Goal: Information Seeking & Learning: Learn about a topic

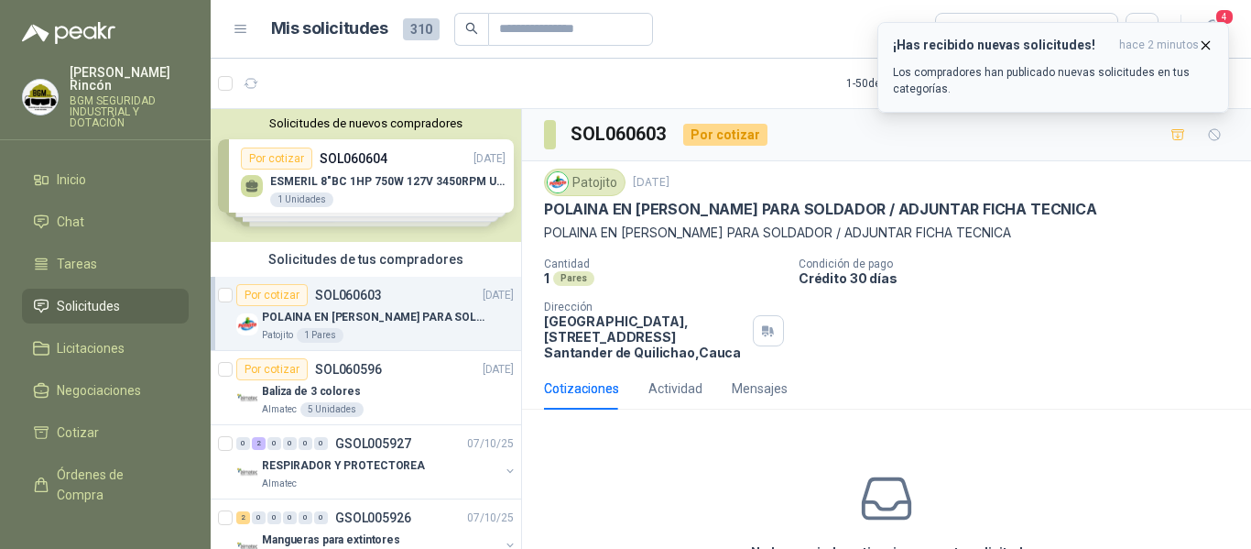
click at [1021, 41] on h3 "¡Has recibido nuevas solicitudes!" at bounding box center [1002, 46] width 219 height 16
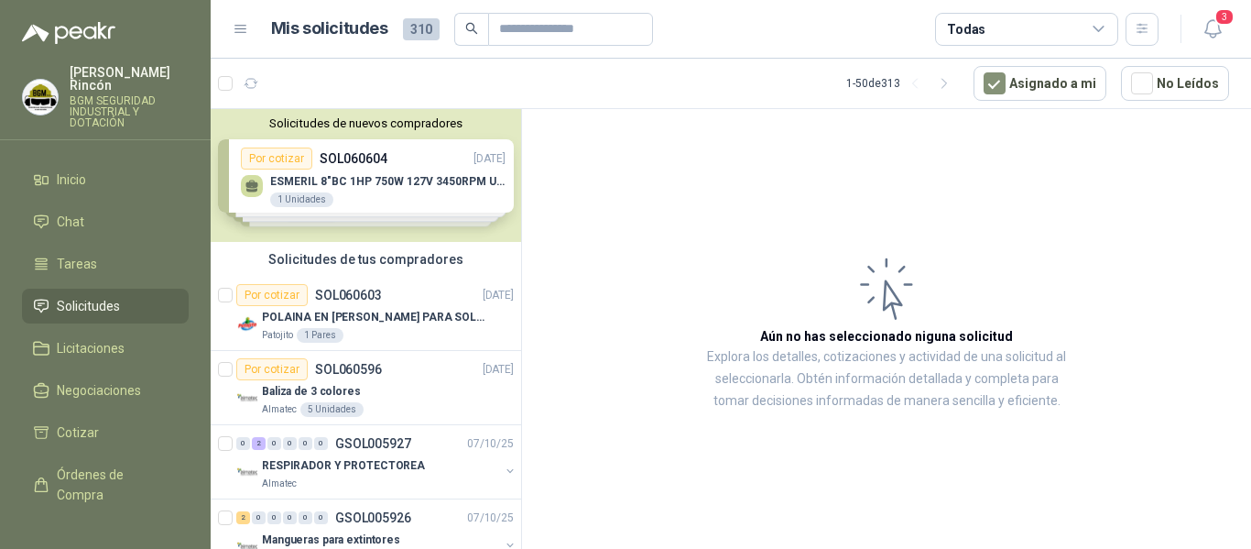
click at [66, 296] on span "Solicitudes" at bounding box center [88, 306] width 63 height 20
click at [113, 162] on link "Inicio" at bounding box center [105, 179] width 167 height 35
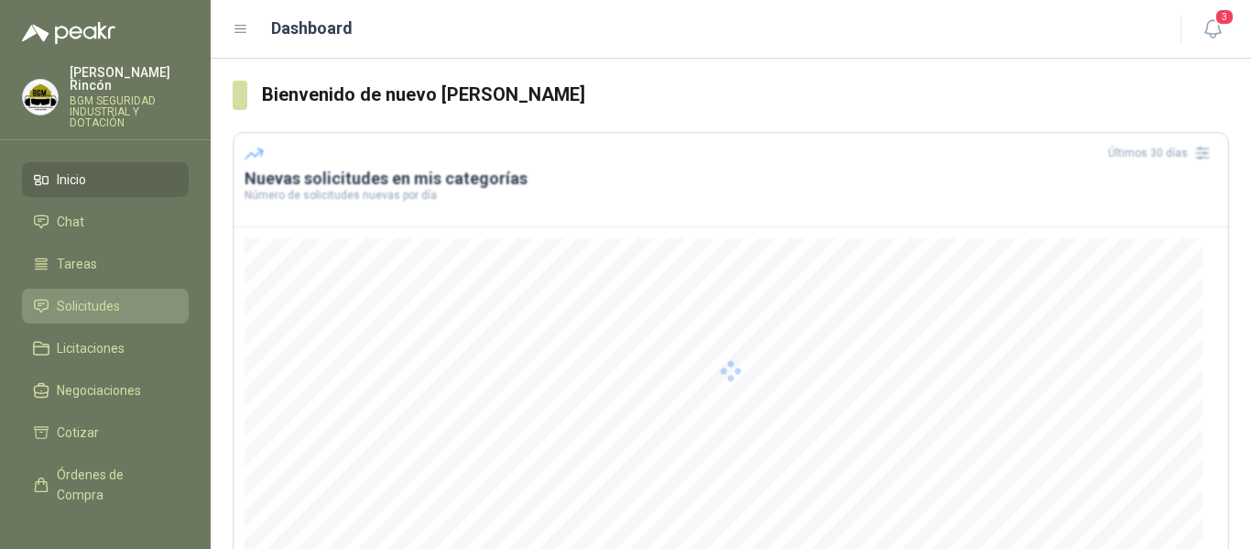
click at [122, 296] on li "Solicitudes" at bounding box center [105, 306] width 145 height 20
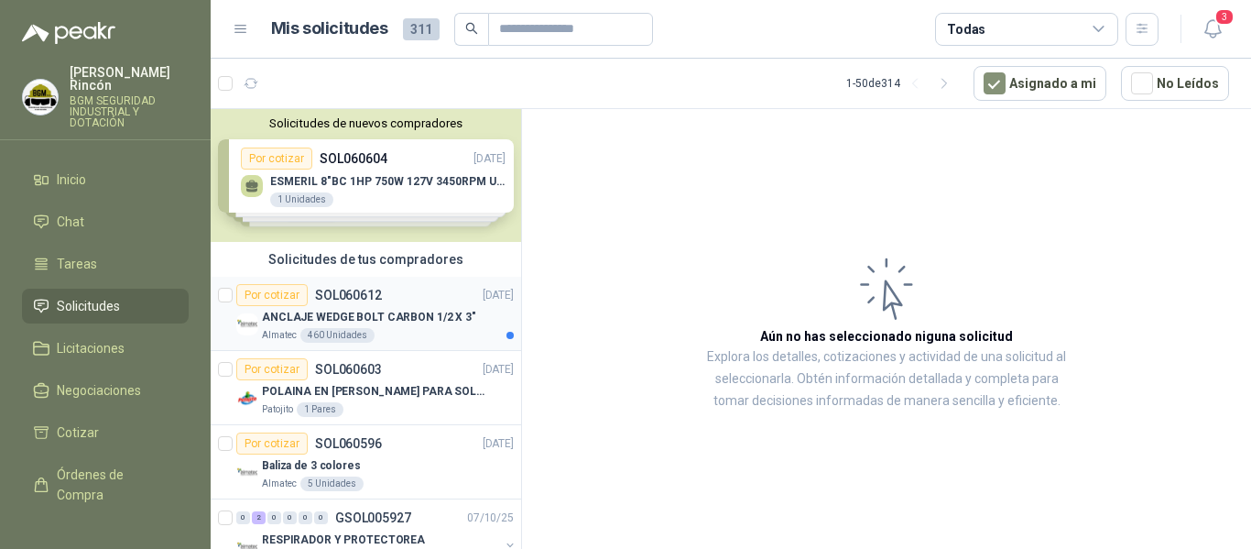
click at [428, 327] on div "ANCLAJE WEDGE BOLT CARBON 1/2 X 3"" at bounding box center [388, 317] width 252 height 22
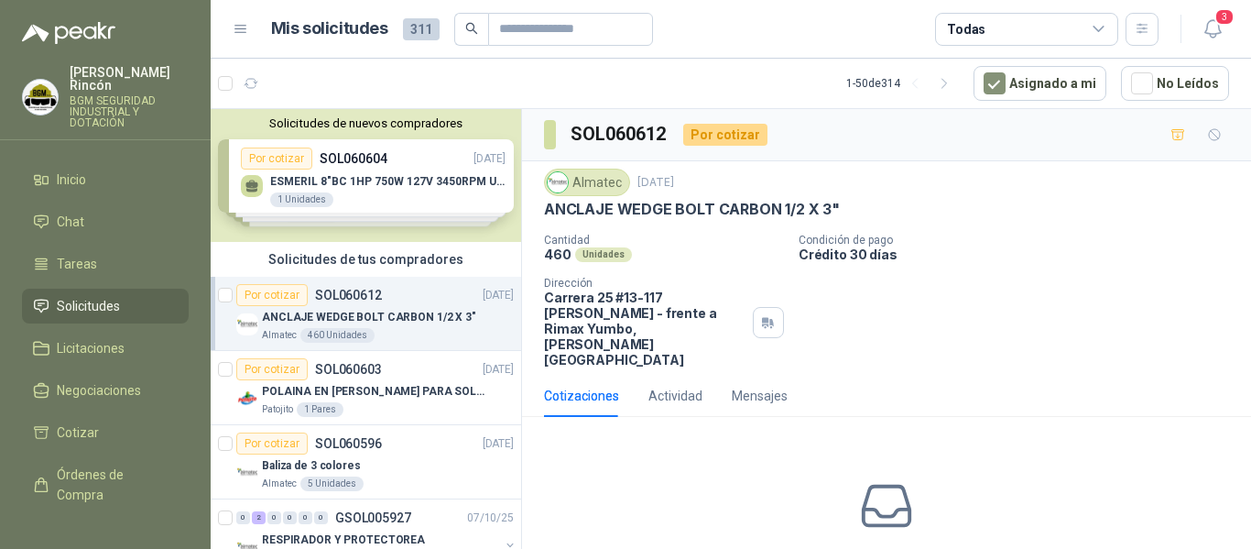
scroll to position [80, 0]
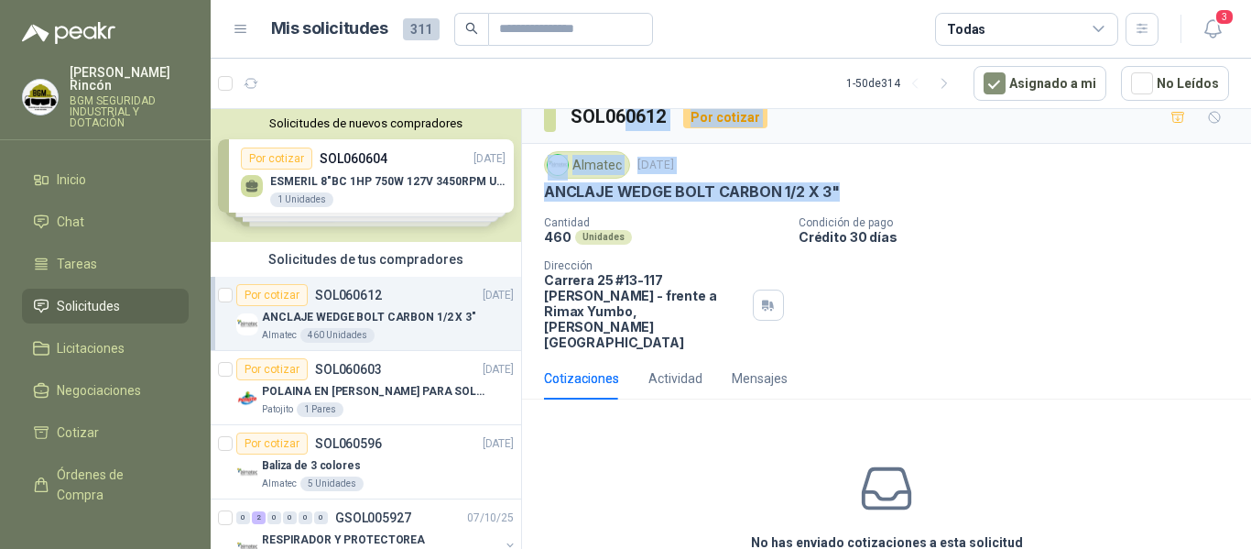
drag, startPoint x: 840, startPoint y: 133, endPoint x: 611, endPoint y: 137, distance: 229.1
click at [616, 132] on div "SOL060612 Por cotizar Almatec [DATE] ANCLAJE WEDGE BOLT CARBON 1/2 X 3" Cantida…" at bounding box center [886, 370] width 729 height 556
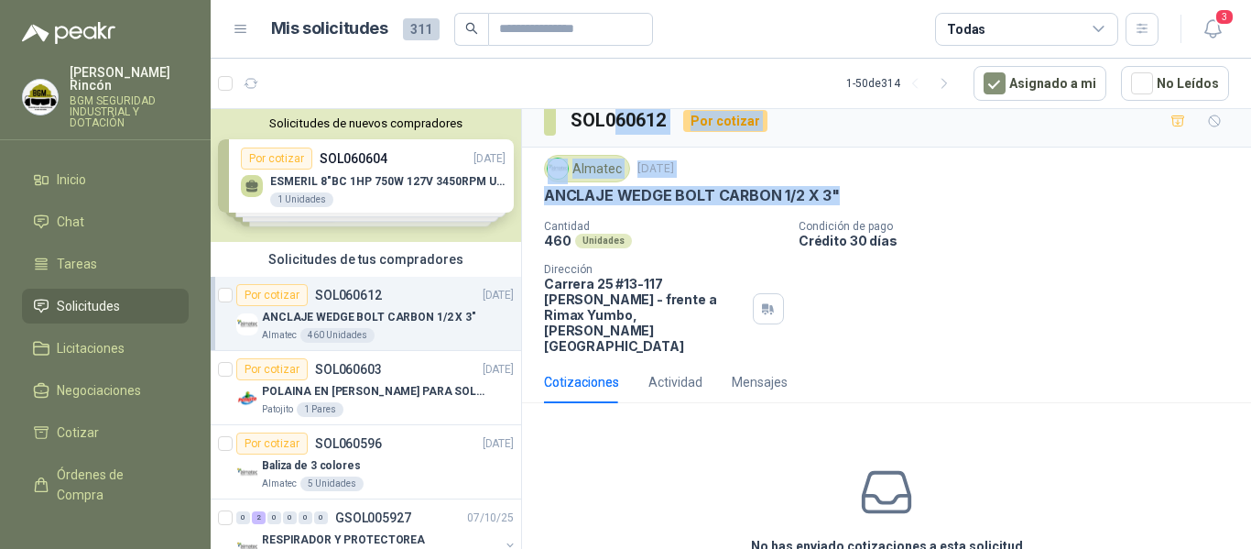
drag, startPoint x: 577, startPoint y: 204, endPoint x: 596, endPoint y: 198, distance: 20.3
click at [578, 203] on p "ANCLAJE WEDGE BOLT CARBON 1/2 X 3"" at bounding box center [692, 195] width 296 height 19
click at [778, 210] on div "Almatec [DATE] ANCLAJE WEDGE BOLT CARBON 1/2 X 3" Cantidad 460 Unidades Condici…" at bounding box center [886, 254] width 685 height 199
drag, startPoint x: 834, startPoint y: 195, endPoint x: 546, endPoint y: 202, distance: 287.7
click at [546, 202] on div "ANCLAJE WEDGE BOLT CARBON 1/2 X 3"" at bounding box center [886, 195] width 685 height 19
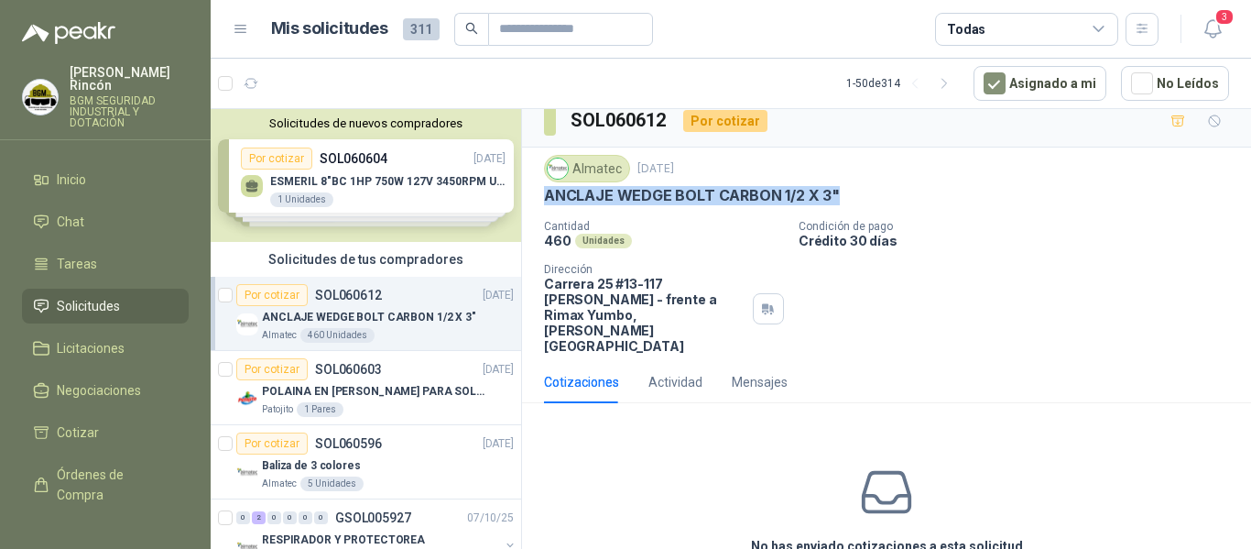
copy p "ANCLAJE WEDGE BOLT CARBON 1/2 X 3""
click at [1110, 280] on div "Cantidad 460 Unidades Condición de pago Crédito 30 días Dirección Carrera 25 #1…" at bounding box center [886, 287] width 685 height 134
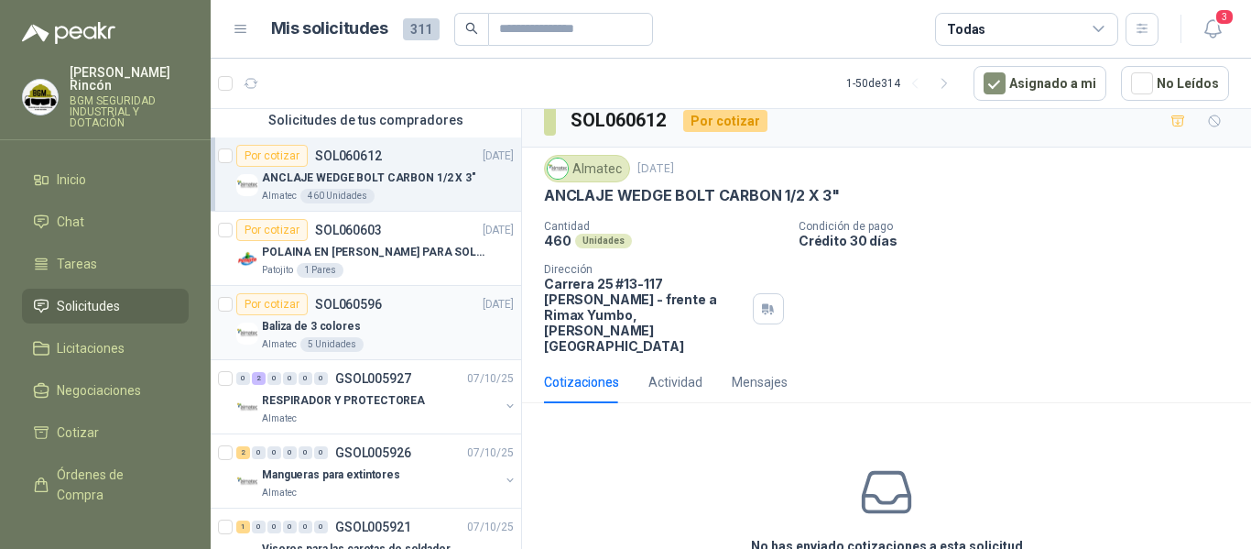
scroll to position [183, 0]
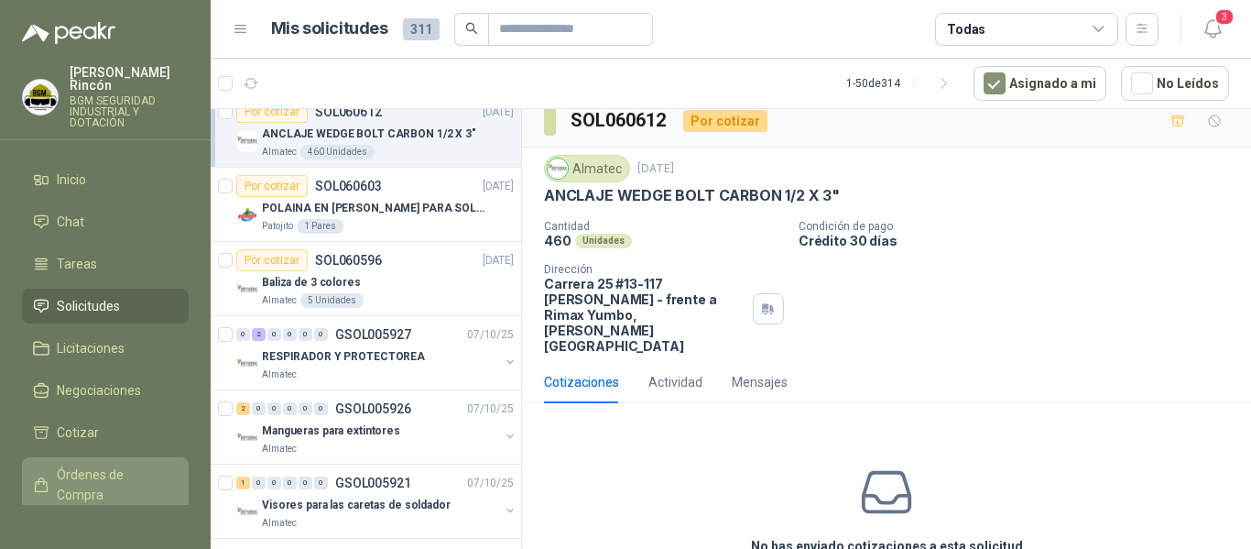
click at [76, 464] on span "Órdenes de Compra" at bounding box center [114, 484] width 115 height 40
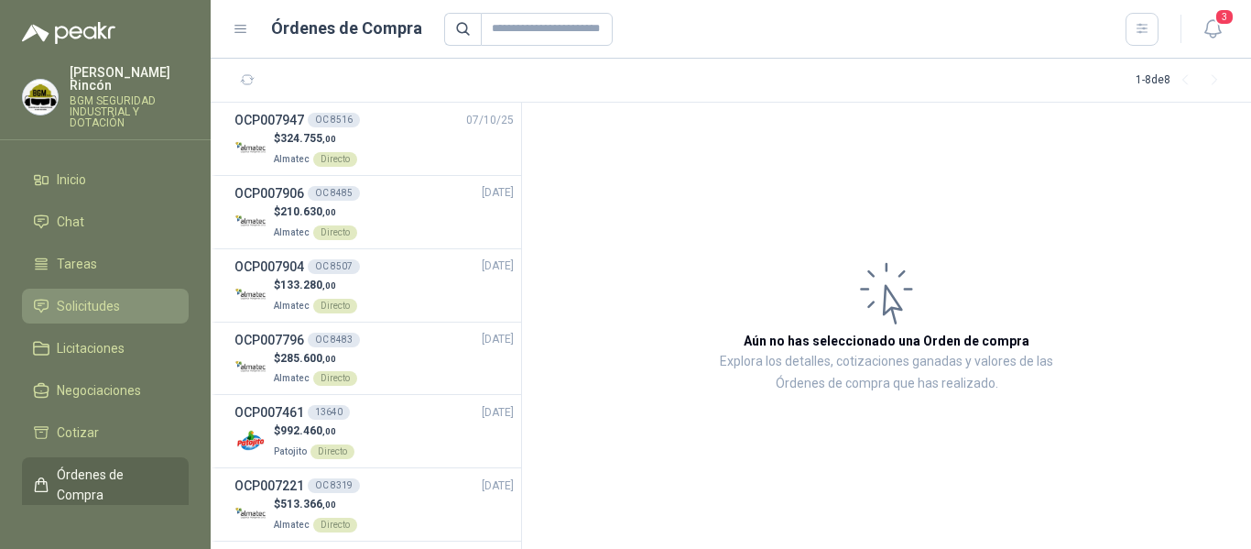
click at [141, 297] on li "Solicitudes" at bounding box center [105, 306] width 145 height 20
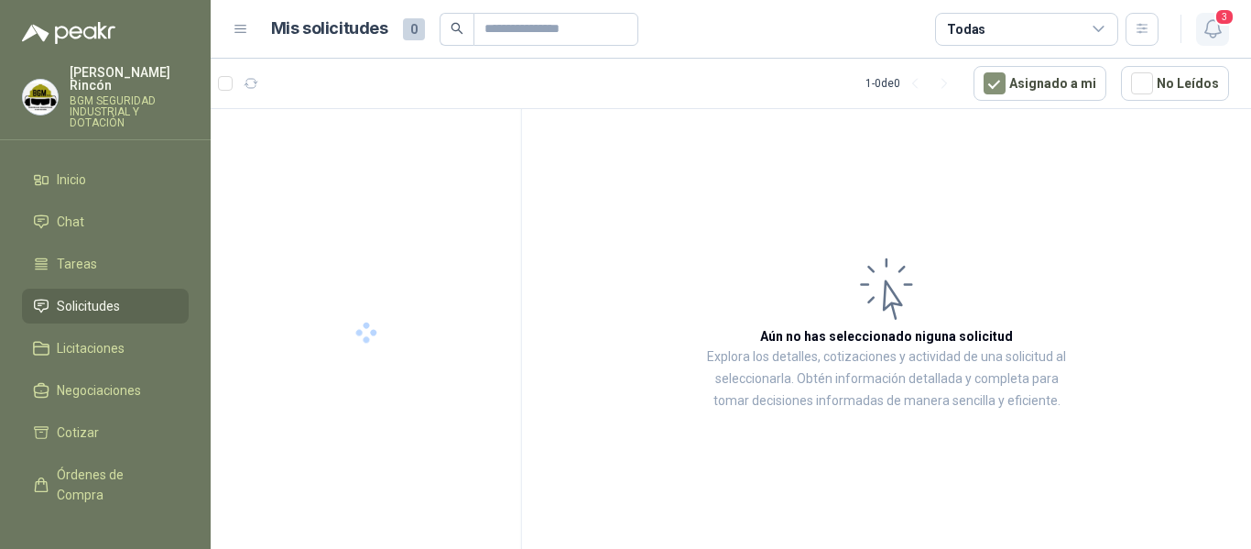
click at [1211, 28] on icon "button" at bounding box center [1213, 28] width 23 height 23
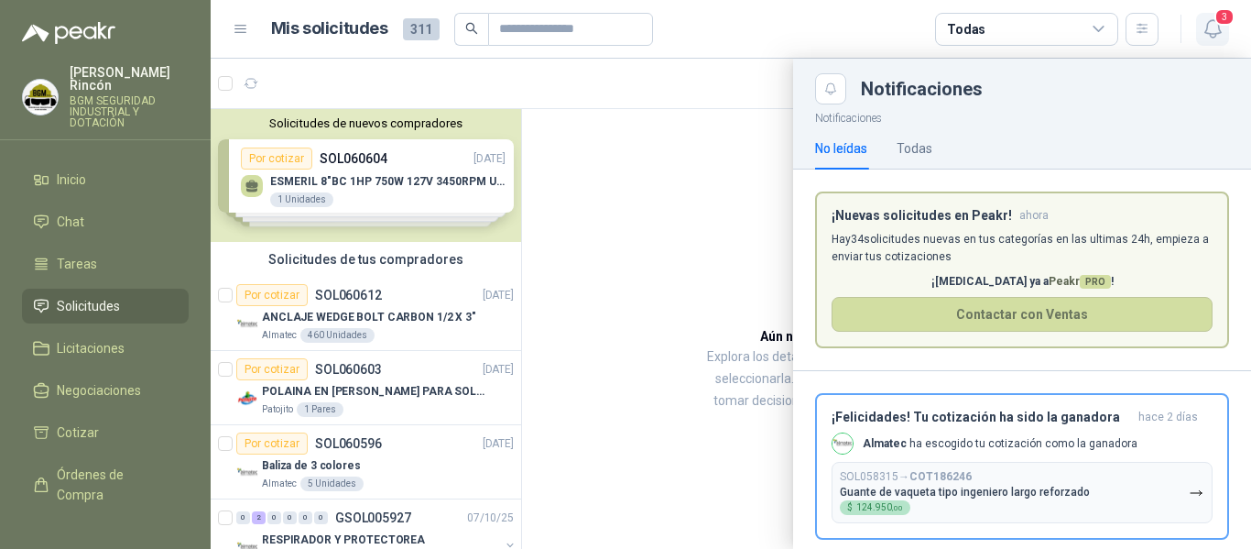
click at [1211, 28] on icon "button" at bounding box center [1213, 28] width 23 height 23
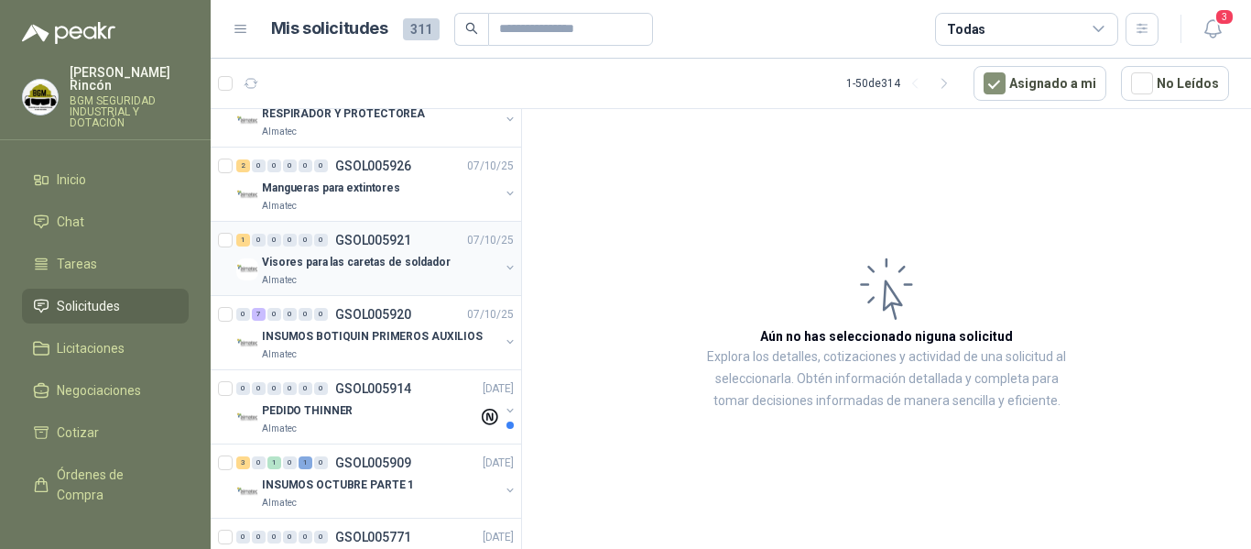
scroll to position [458, 0]
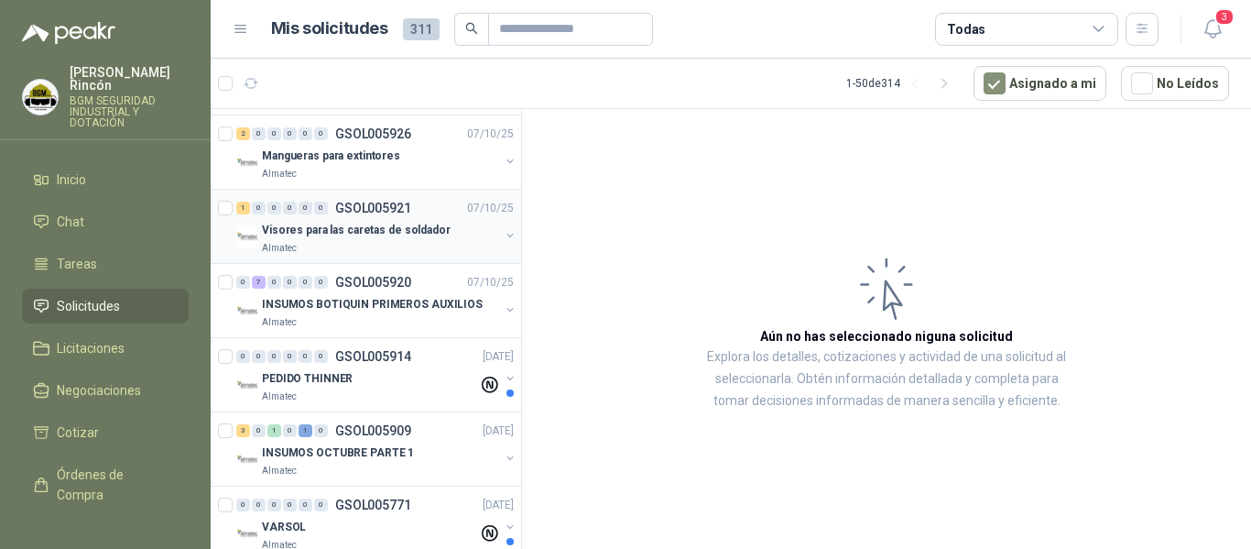
click at [428, 231] on p "Visores para las caretas de soldador" at bounding box center [356, 230] width 189 height 17
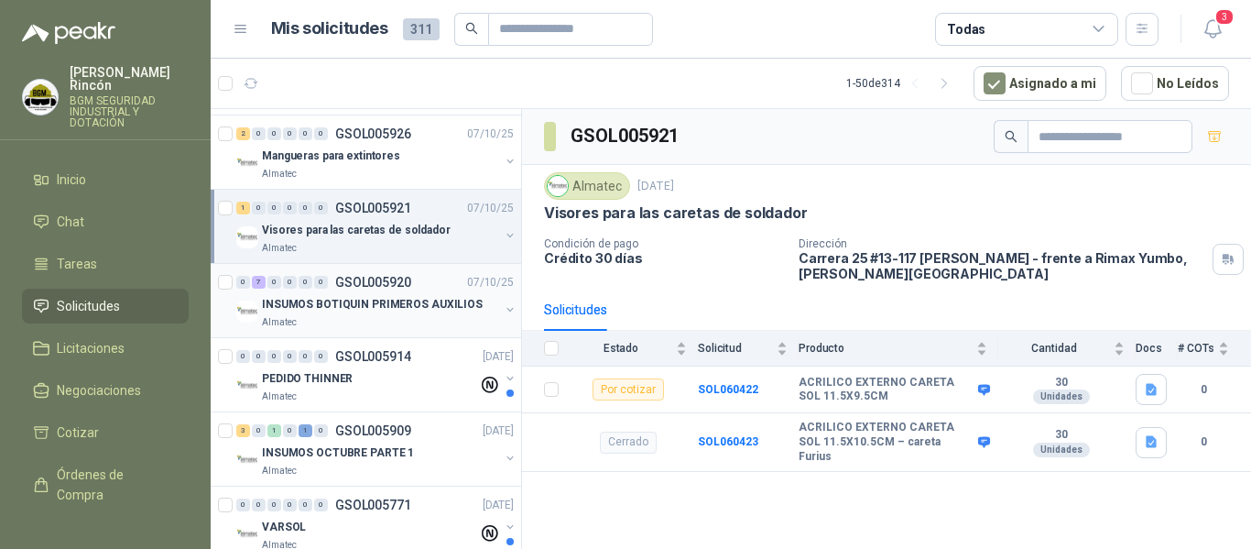
click at [417, 316] on div "Almatec" at bounding box center [380, 322] width 237 height 15
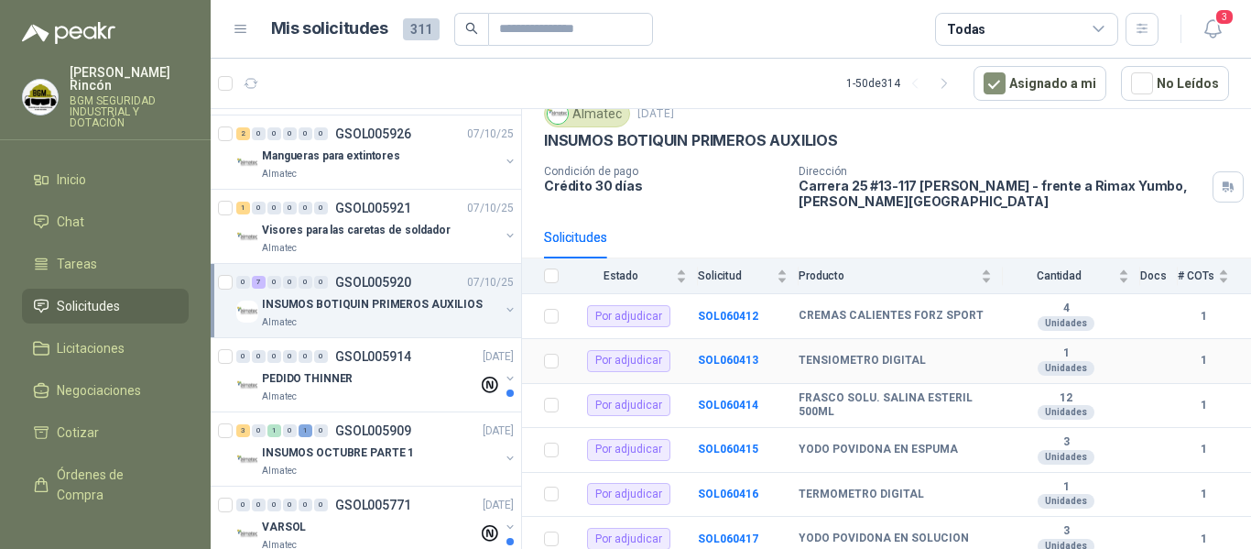
scroll to position [123, 0]
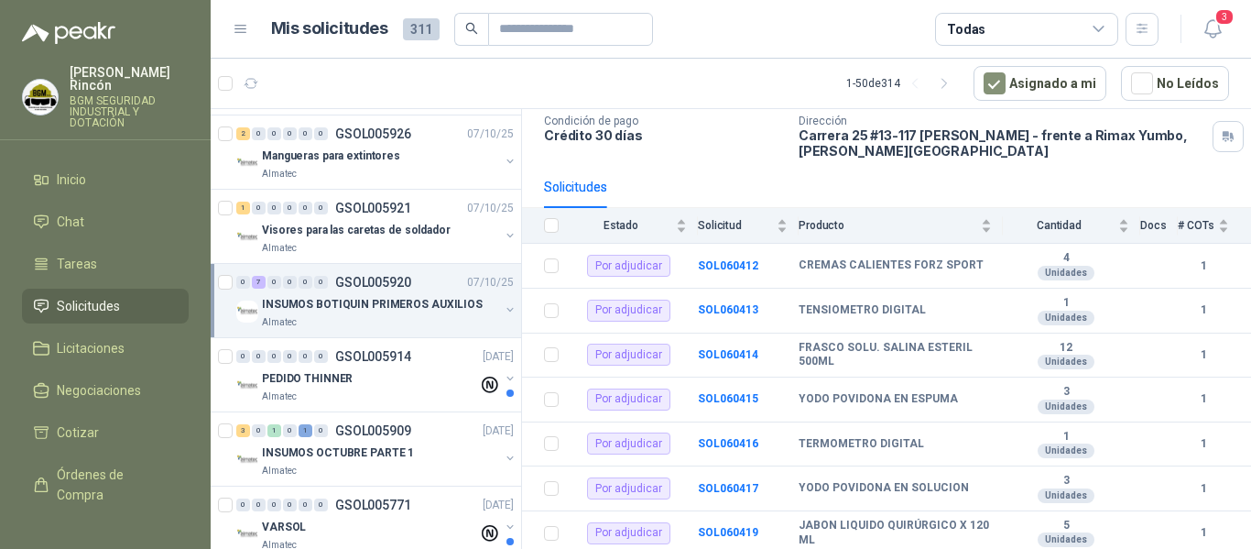
click at [106, 296] on span "Solicitudes" at bounding box center [88, 306] width 63 height 20
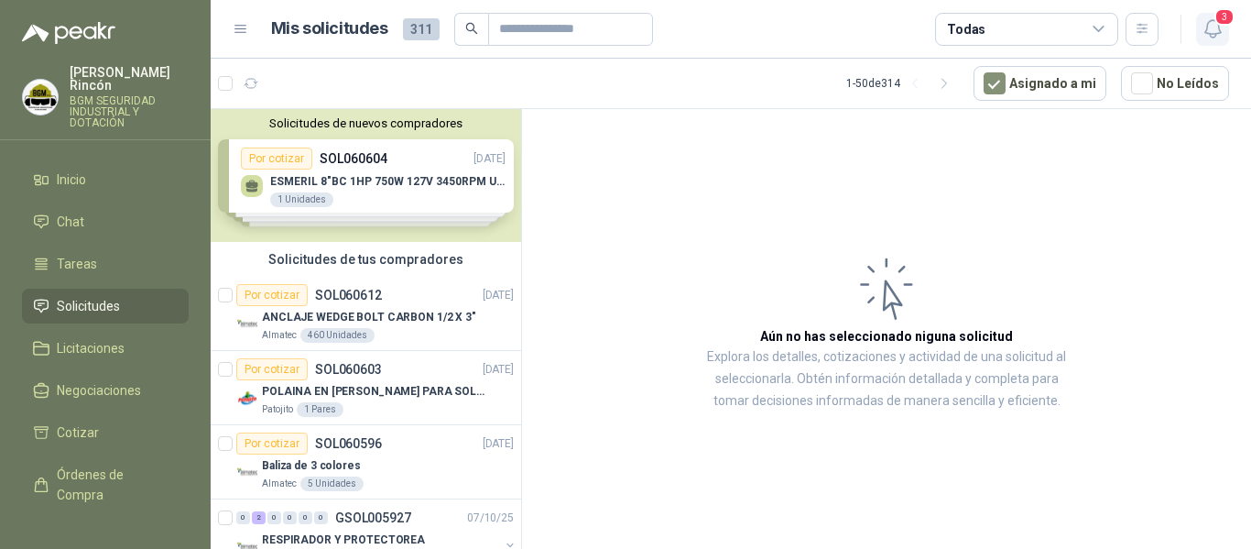
click at [1205, 37] on icon "button" at bounding box center [1213, 28] width 23 height 23
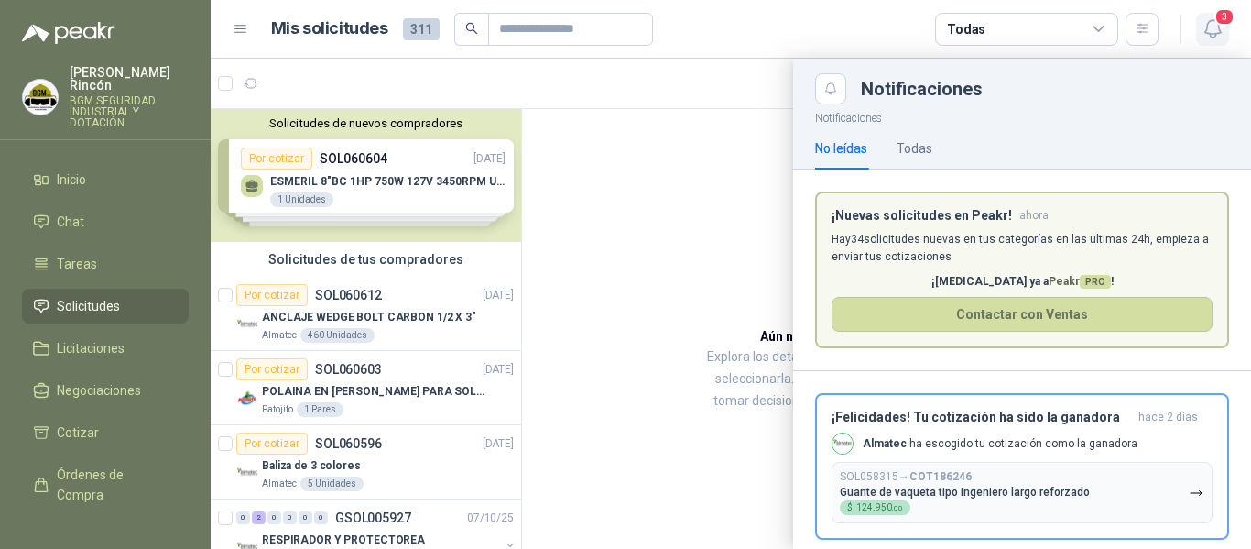
click at [1205, 37] on icon "button" at bounding box center [1213, 28] width 23 height 23
